Goal: Information Seeking & Learning: Learn about a topic

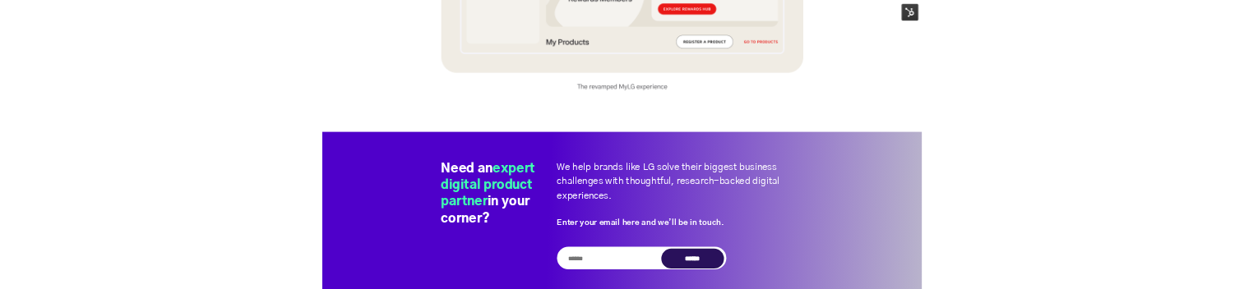
scroll to position [6330, 0]
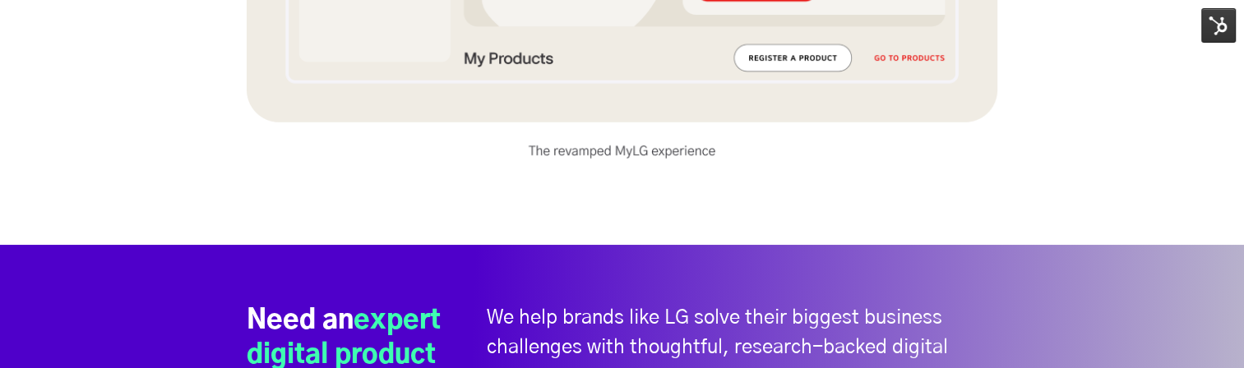
click at [1217, 32] on img at bounding box center [1218, 25] width 35 height 35
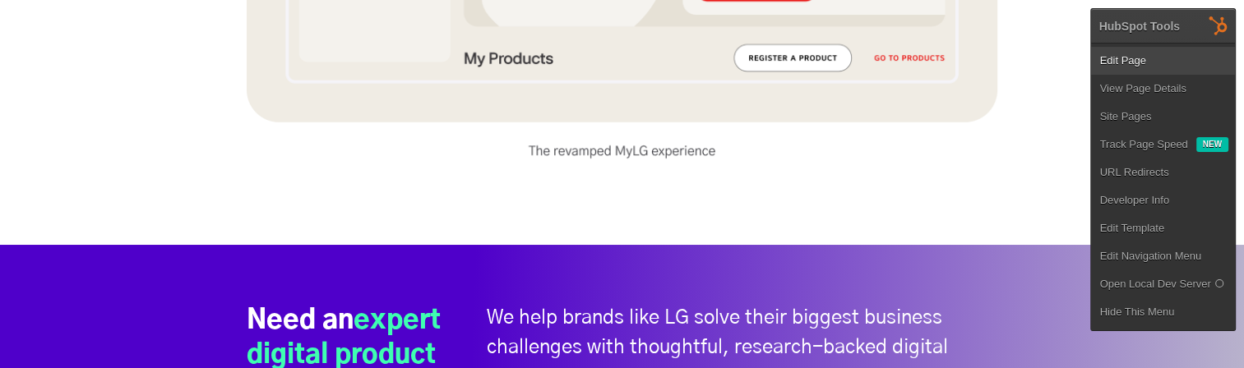
click at [1159, 58] on link "Edit Page" at bounding box center [1163, 61] width 144 height 28
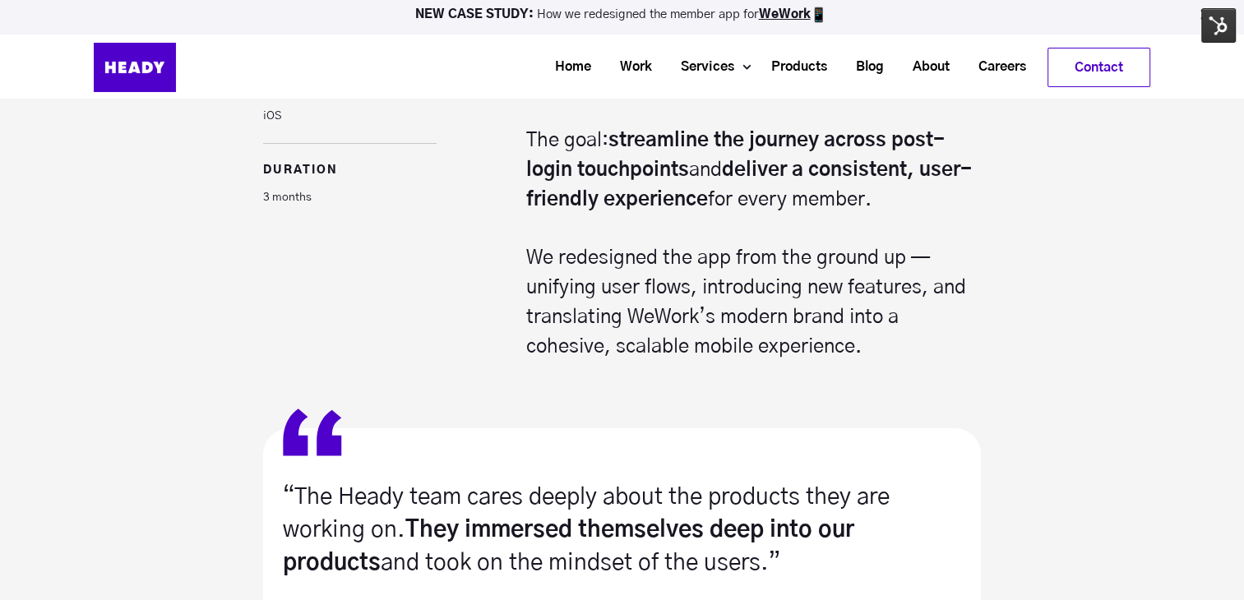
scroll to position [1555, 0]
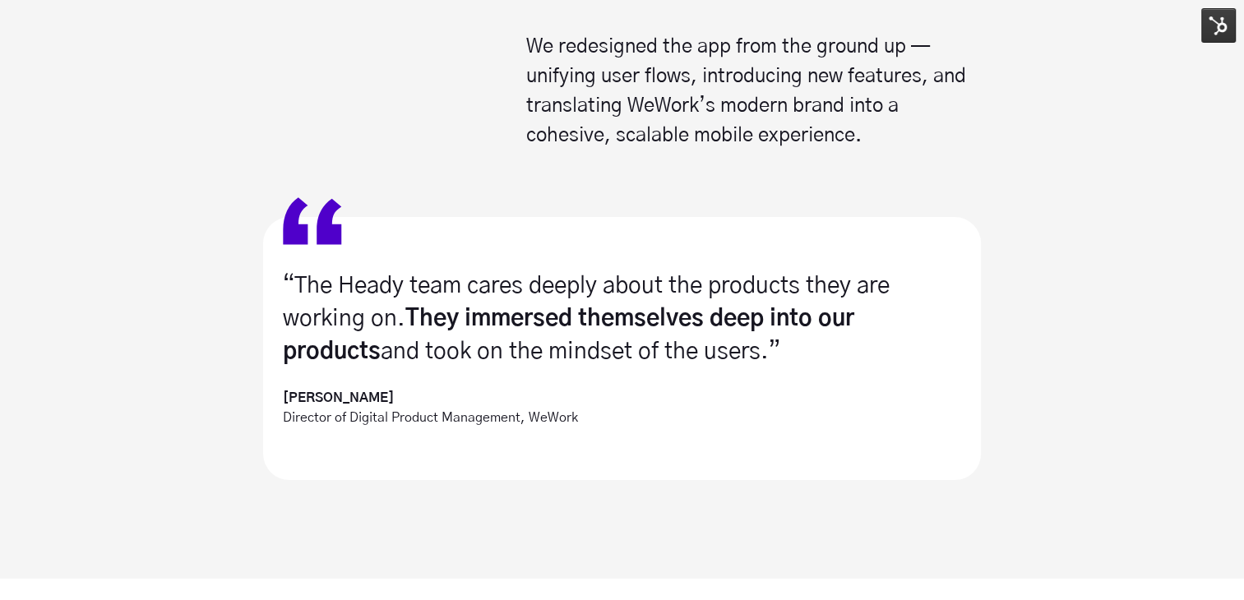
click at [1221, 30] on img at bounding box center [1218, 25] width 35 height 35
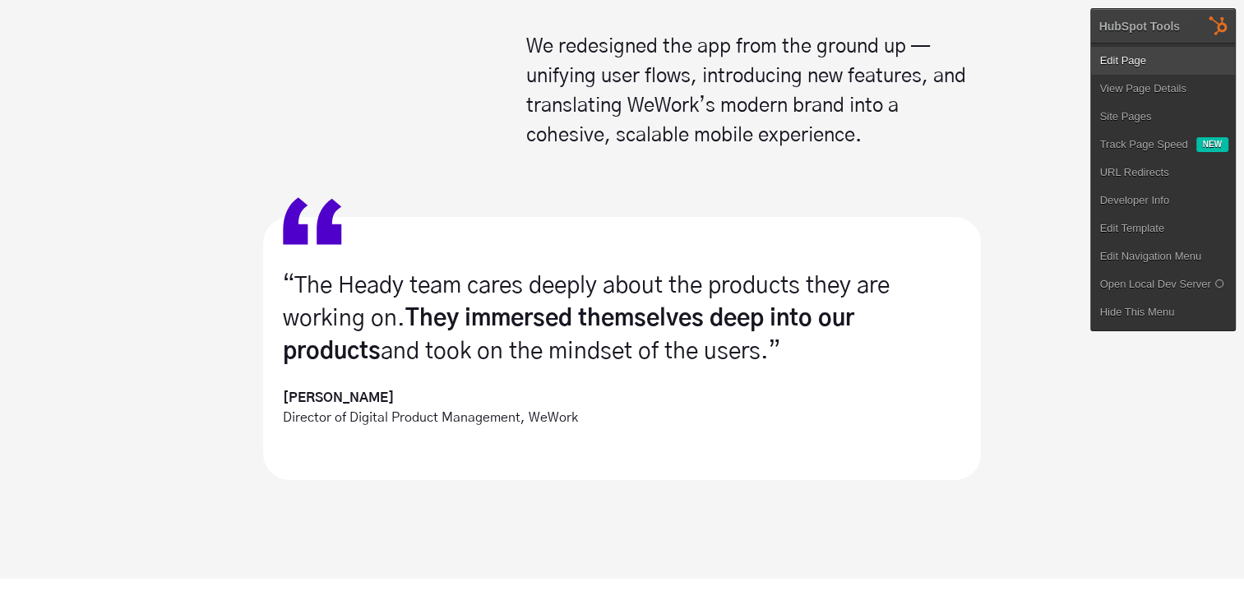
click at [1149, 56] on link "Edit Page" at bounding box center [1163, 61] width 144 height 28
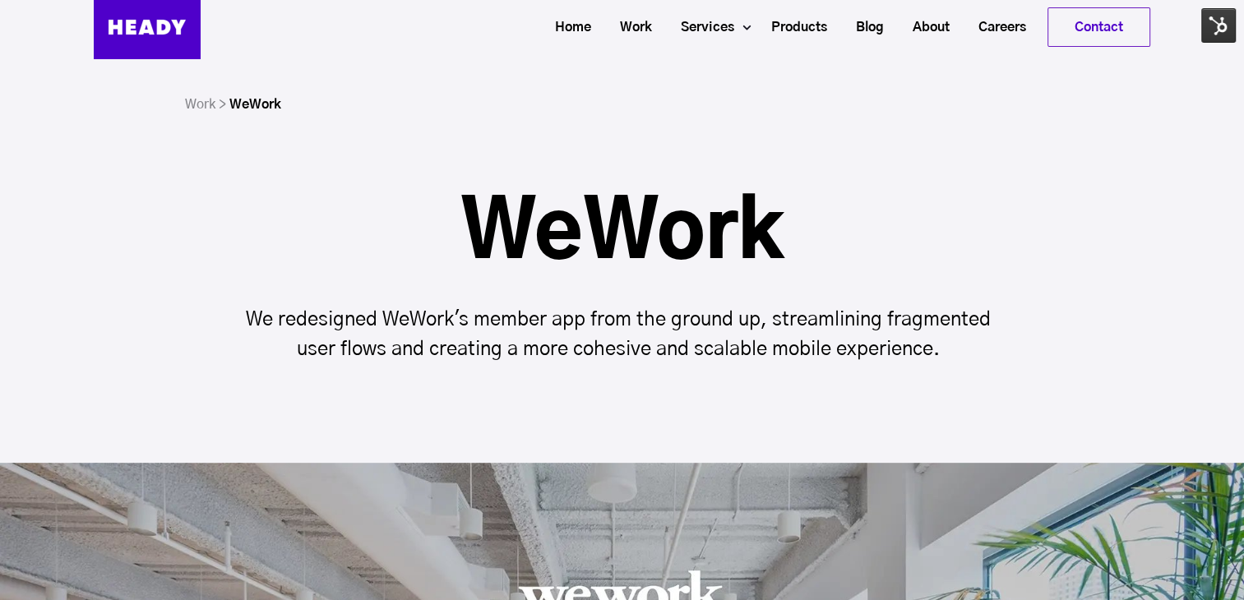
scroll to position [0, 0]
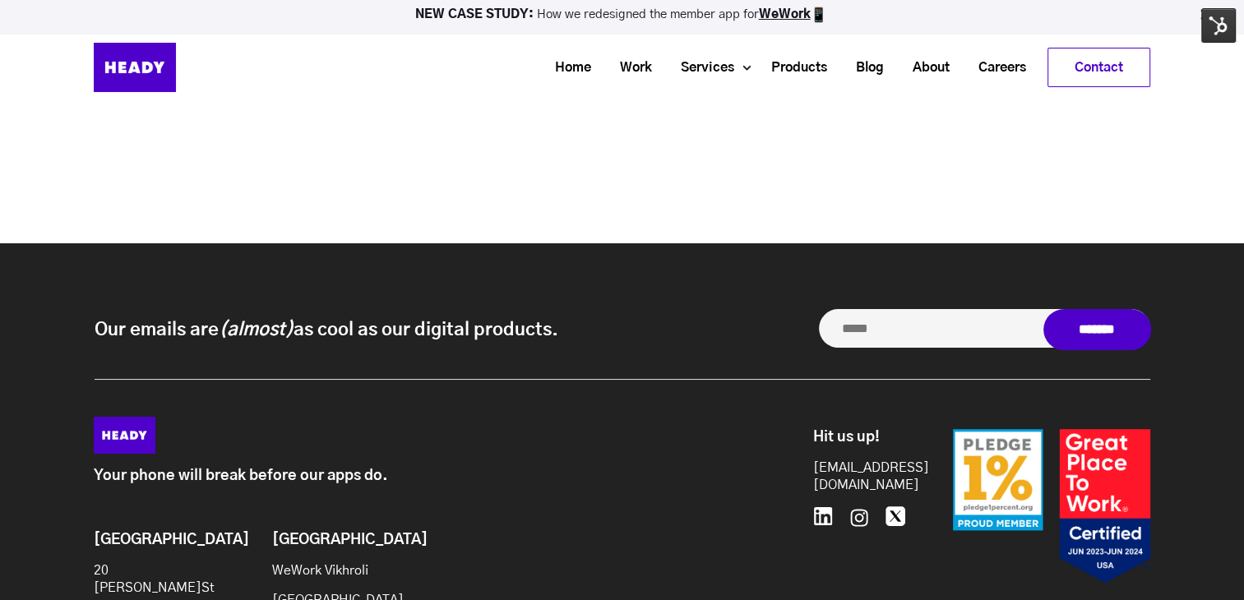
scroll to position [6741, 0]
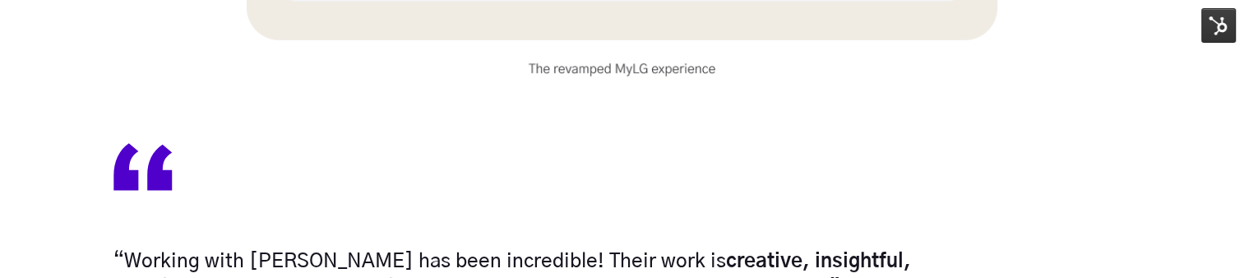
scroll to position [6495, 0]
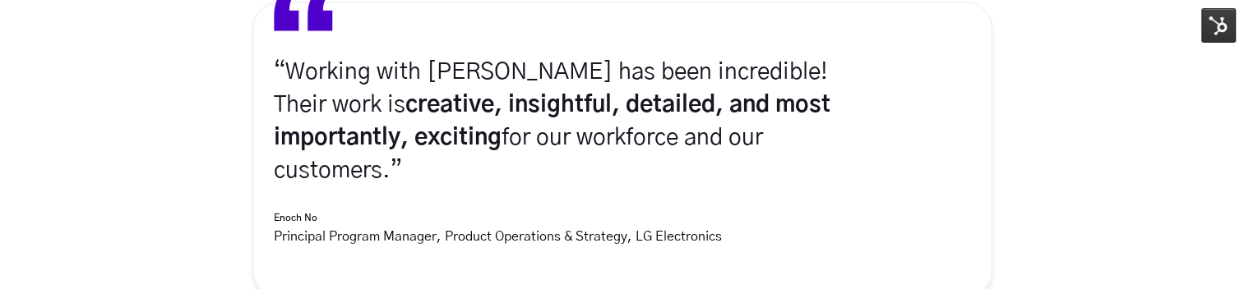
scroll to position [6577, 0]
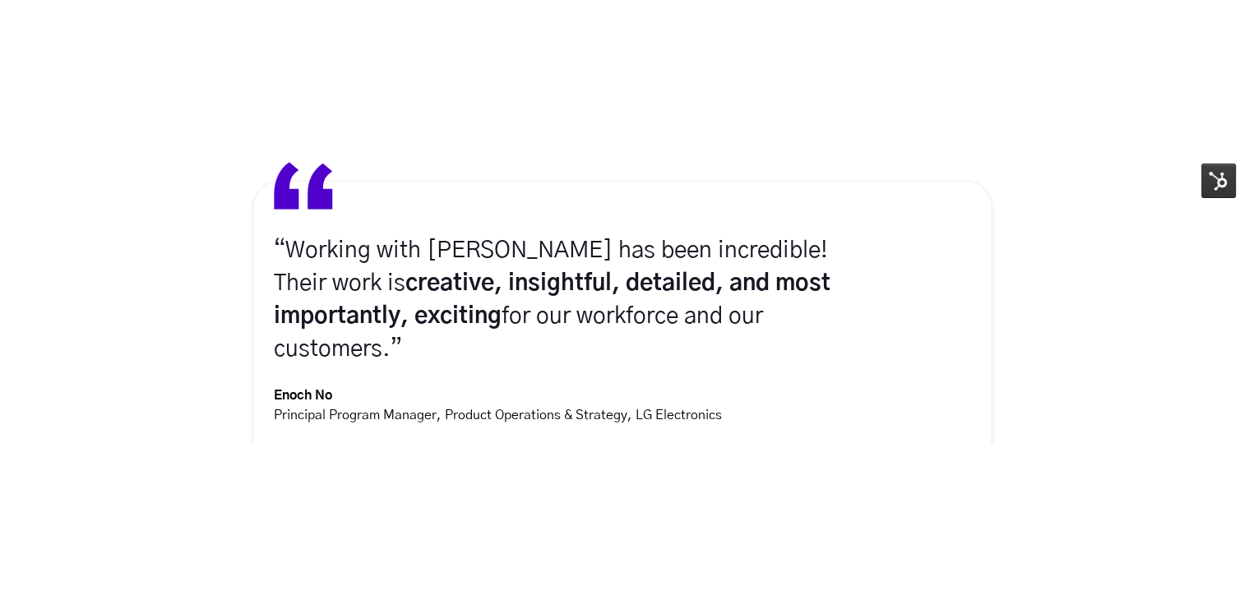
scroll to position [6577, 0]
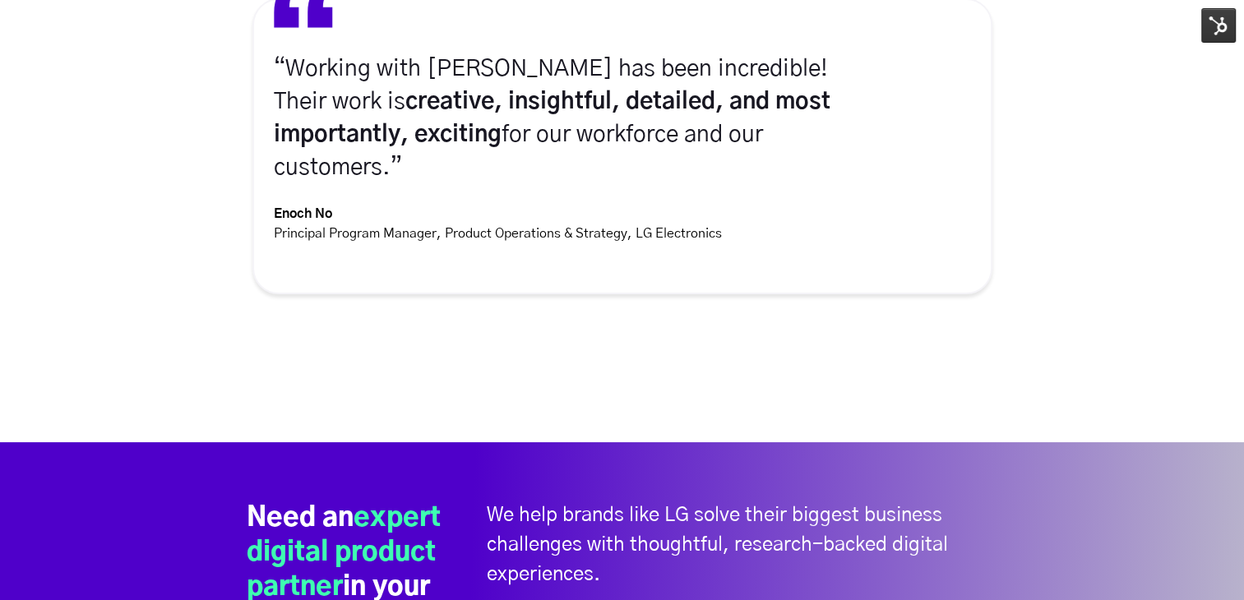
click at [1149, 216] on div "“Working with Heady has been incredible! Their work is creative, insightful, de…" at bounding box center [622, 146] width 1056 height 296
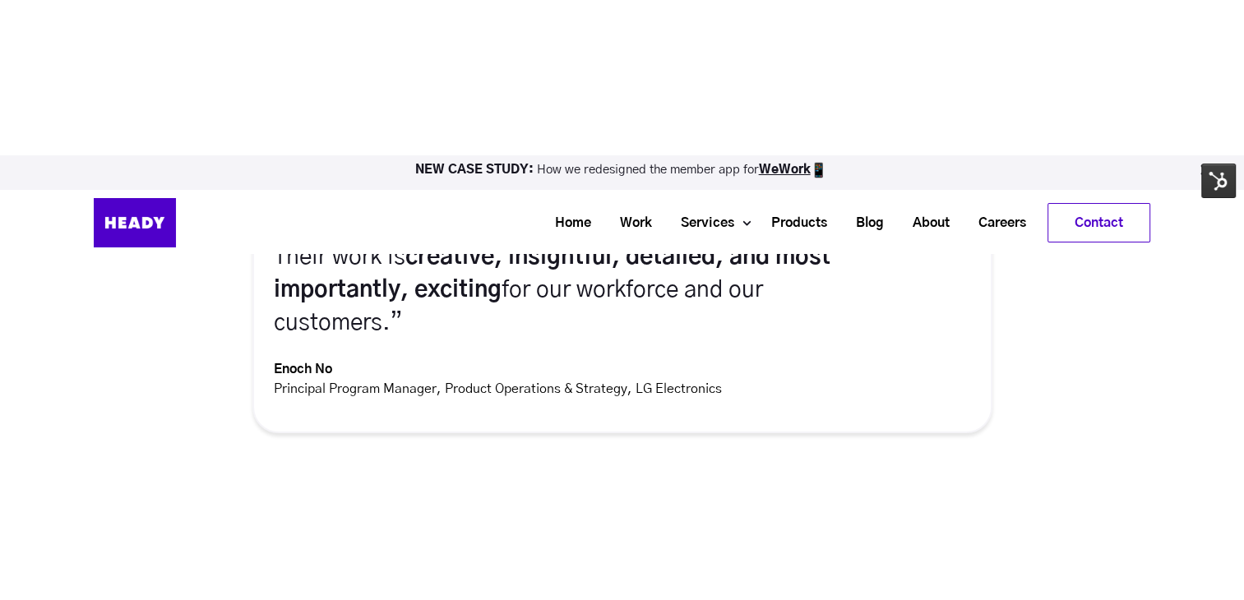
scroll to position [6495, 0]
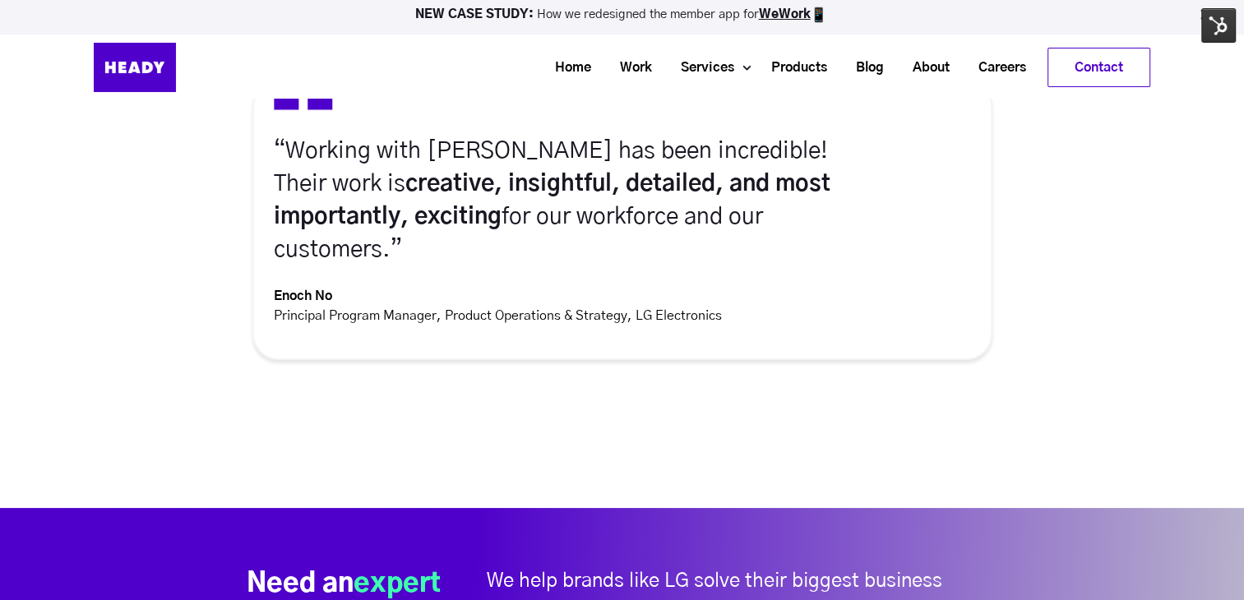
click at [1140, 309] on div "“Working with Heady has been incredible! Their work is creative, insightful, de…" at bounding box center [622, 221] width 1056 height 280
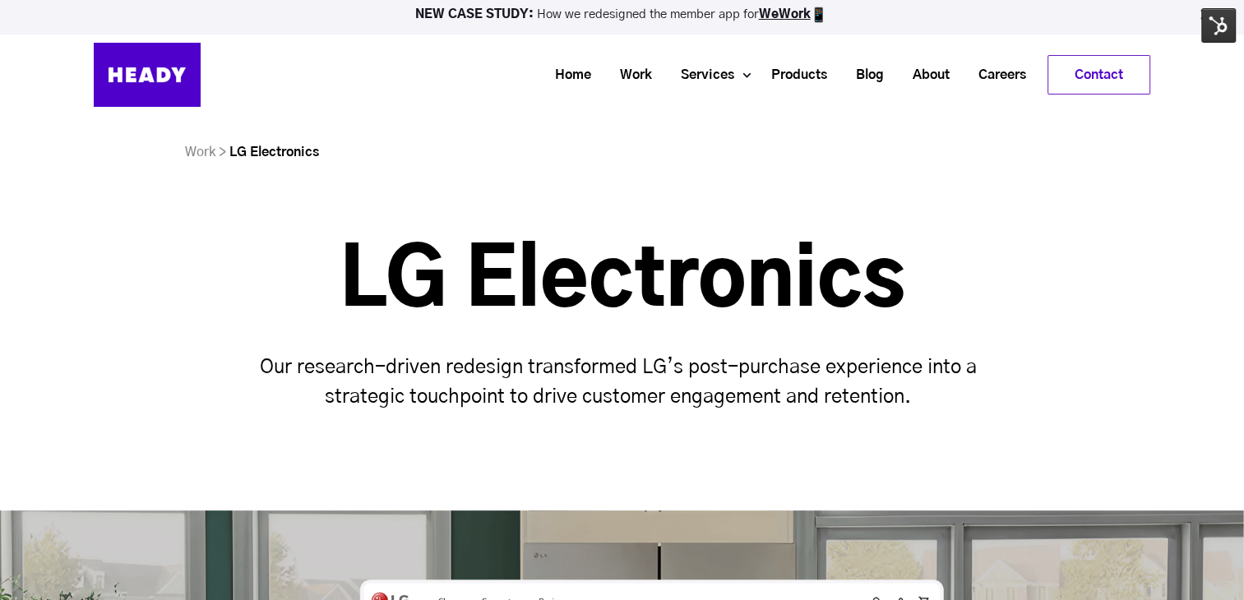
drag, startPoint x: 352, startPoint y: 269, endPoint x: 926, endPoint y: 280, distance: 573.9
click at [926, 280] on h1 "LG Electronics" at bounding box center [622, 282] width 783 height 79
click at [943, 287] on h1 "LG Electronics" at bounding box center [622, 282] width 783 height 79
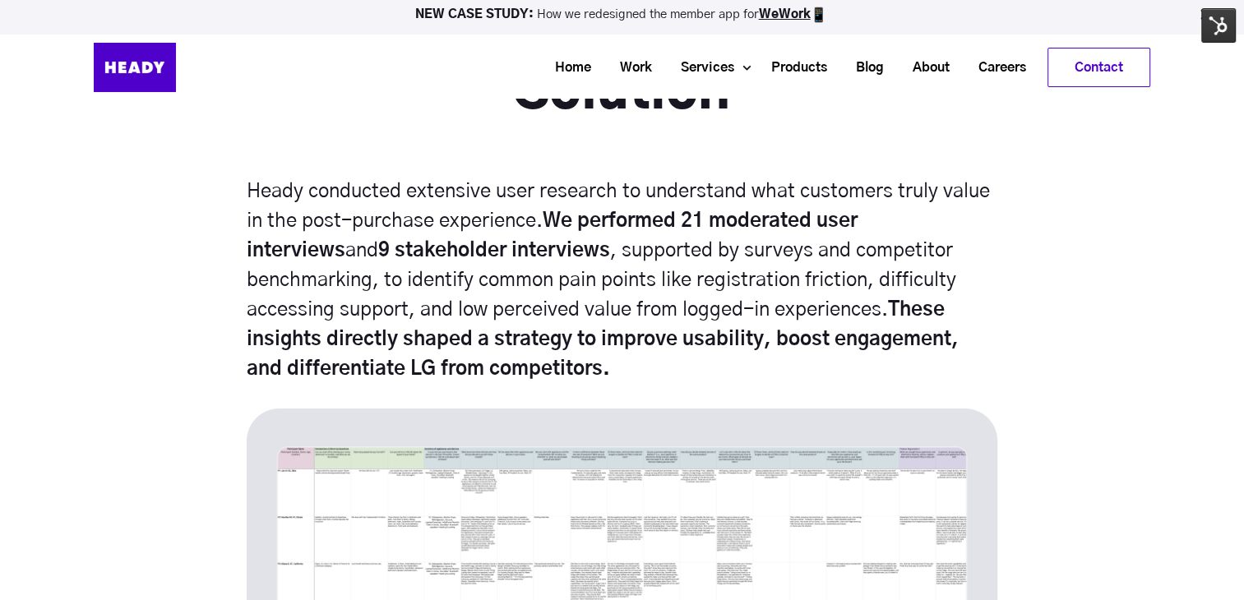
scroll to position [4522, 0]
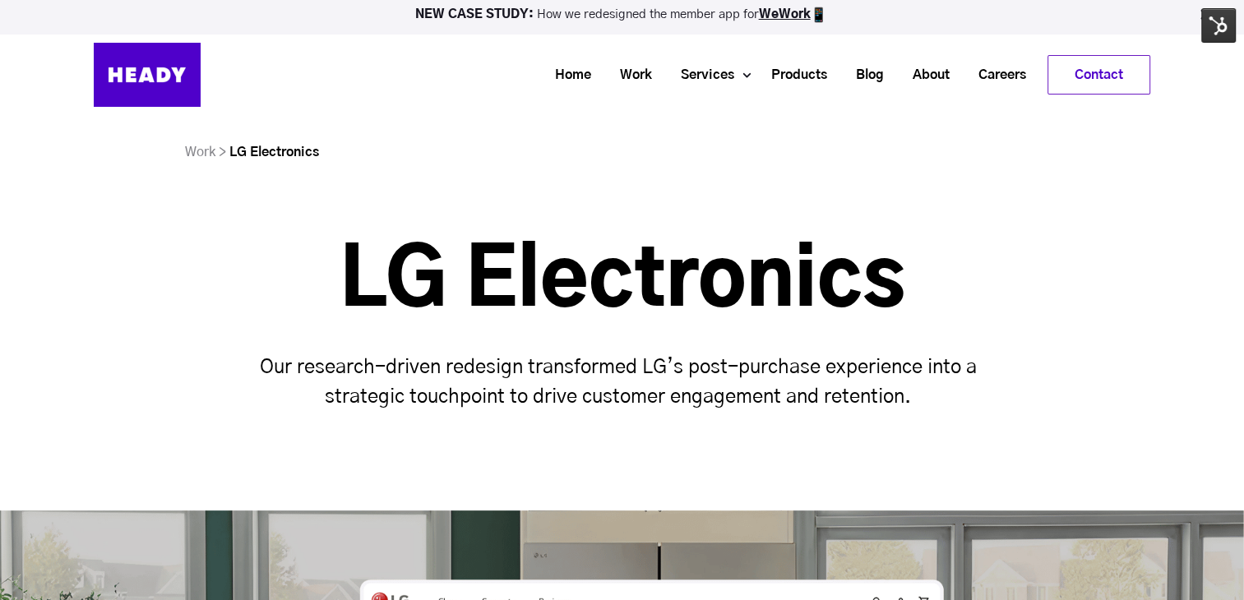
click at [303, 310] on h1 "LG Electronics" at bounding box center [622, 282] width 783 height 79
